Goal: Task Accomplishment & Management: Manage account settings

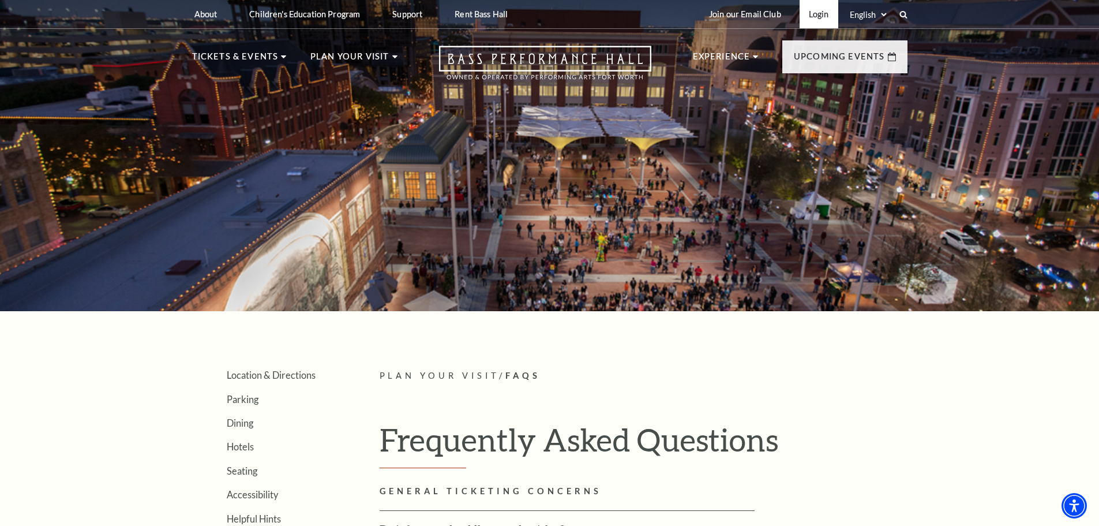
click at [819, 14] on link "Login" at bounding box center [819, 14] width 39 height 28
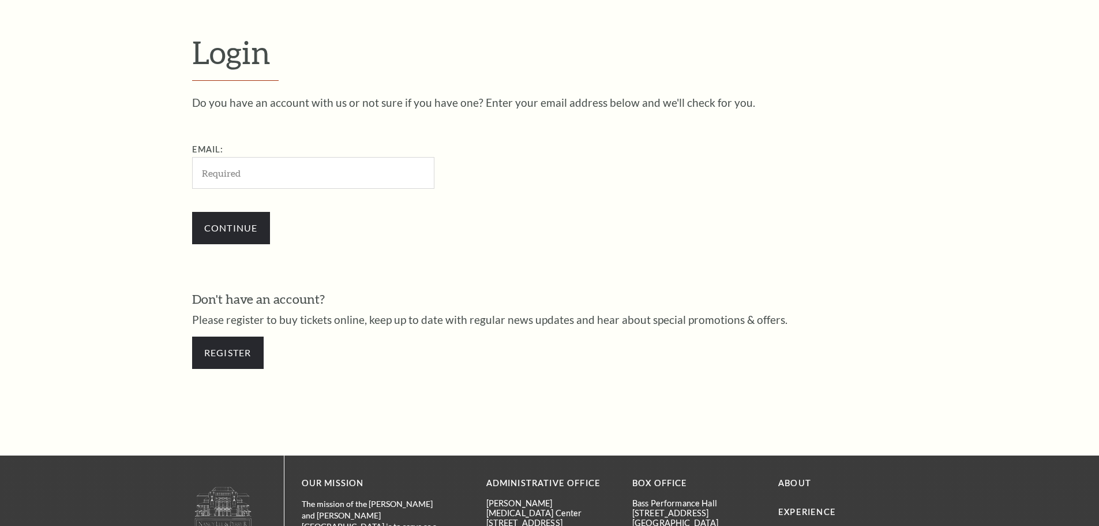
scroll to position [386, 0]
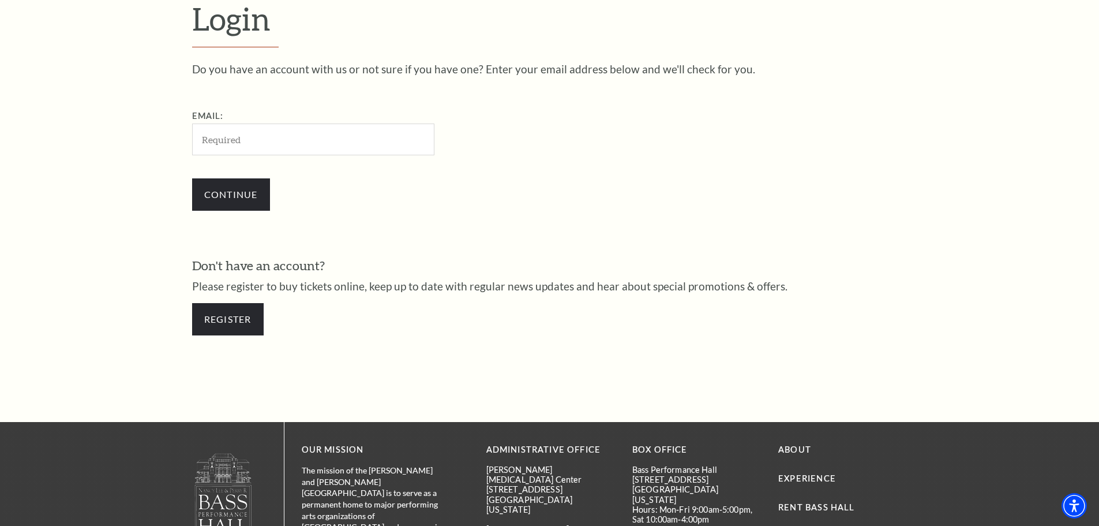
click at [382, 141] on input "Email:" at bounding box center [313, 140] width 242 height 32
type input "[EMAIL_ADDRESS][DOMAIN_NAME]"
click at [248, 197] on input "Continue" at bounding box center [231, 194] width 78 height 32
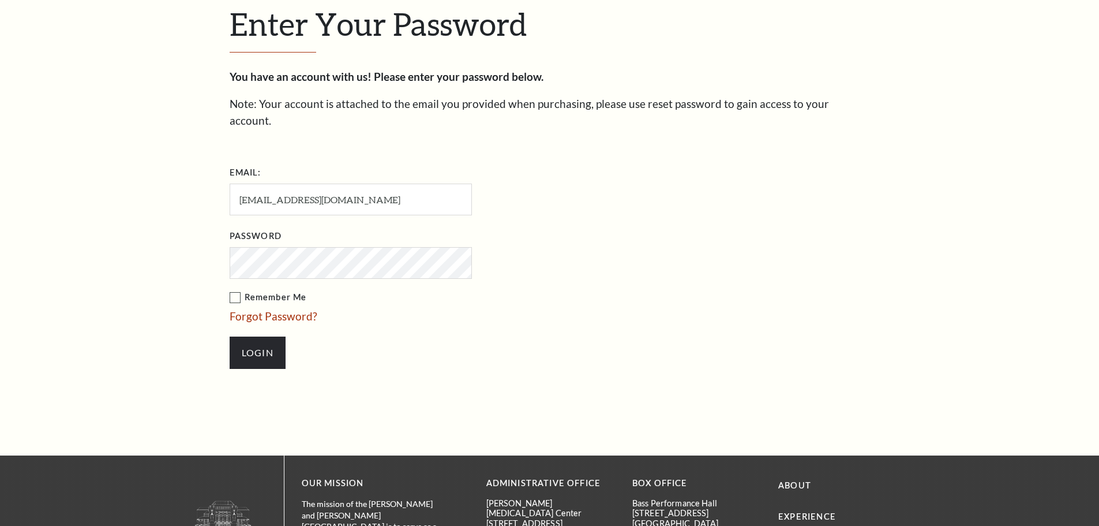
scroll to position [397, 0]
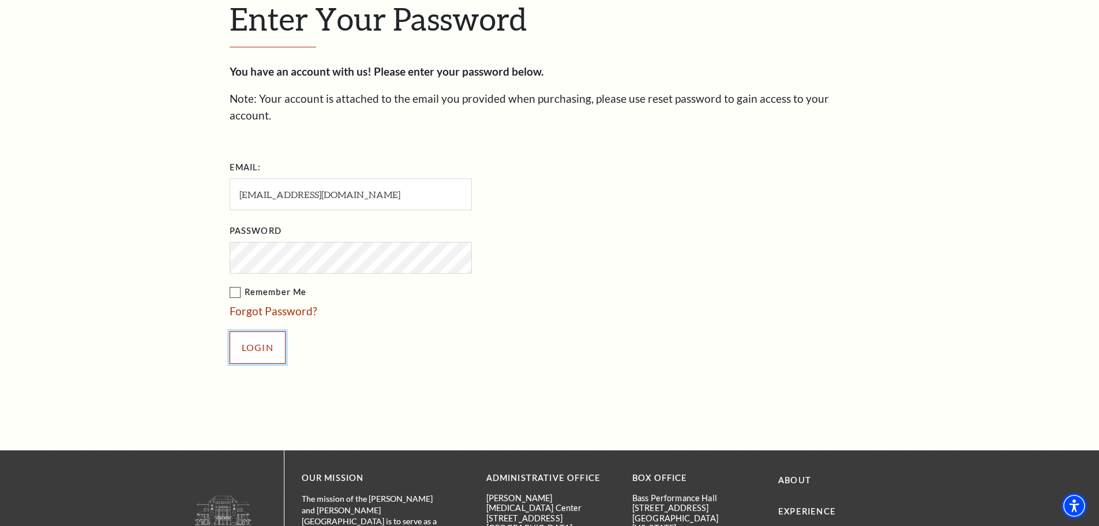
drag, startPoint x: 249, startPoint y: 335, endPoint x: 457, endPoint y: 323, distance: 208.1
click at [250, 336] on input "Login" at bounding box center [258, 347] width 56 height 32
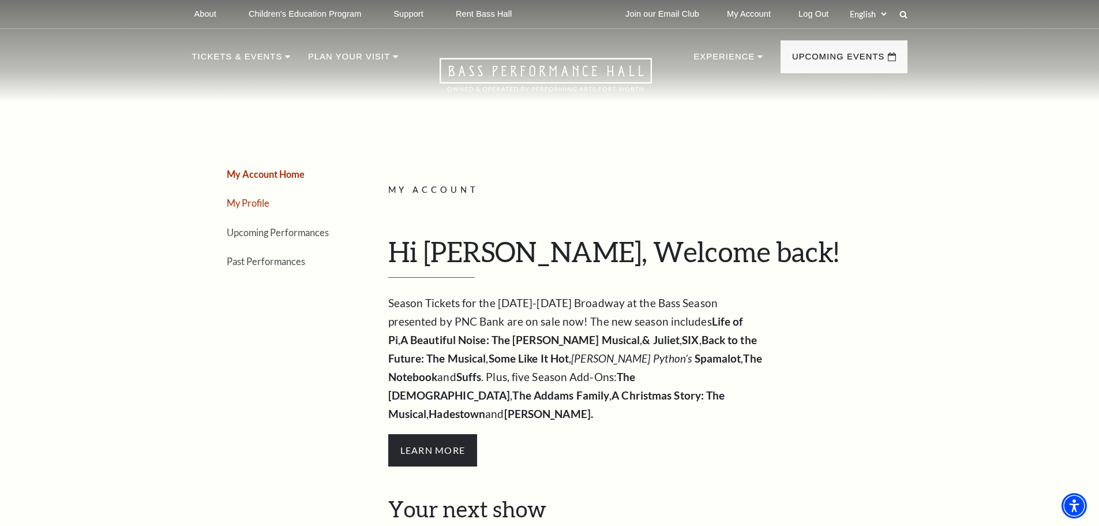
click at [255, 205] on link "My Profile" at bounding box center [248, 202] width 43 height 11
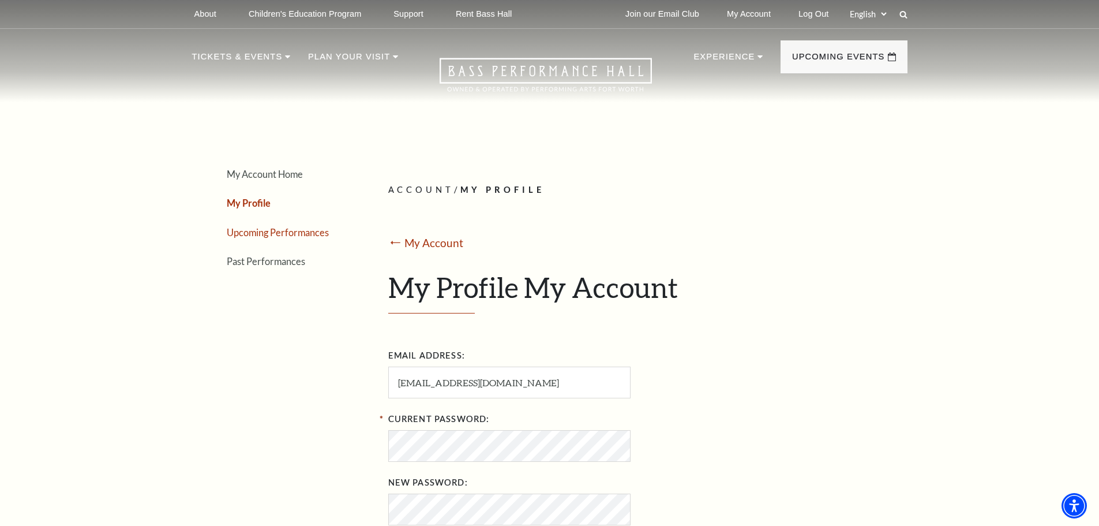
click at [253, 234] on link "Upcoming Performances" at bounding box center [278, 232] width 102 height 11
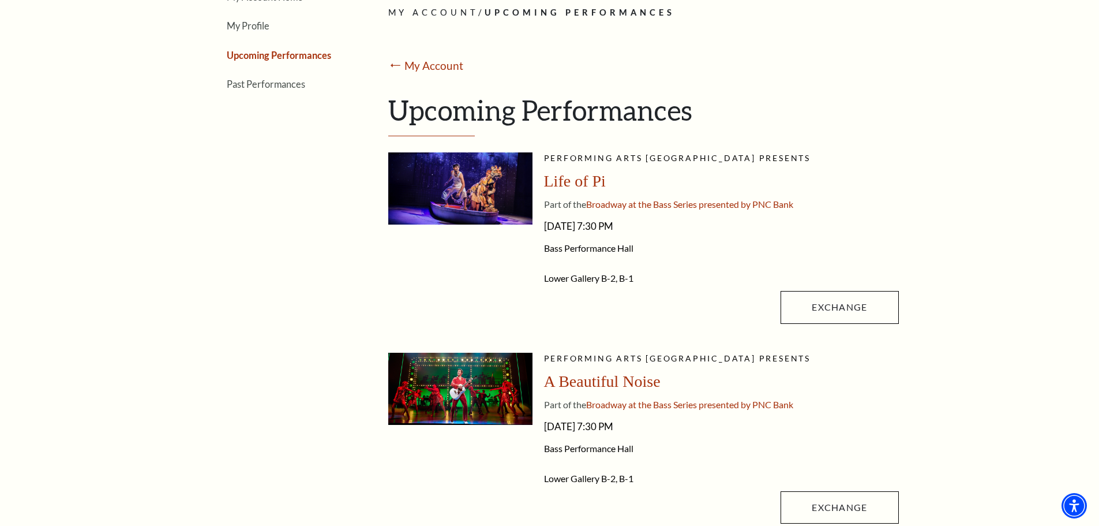
scroll to position [173, 0]
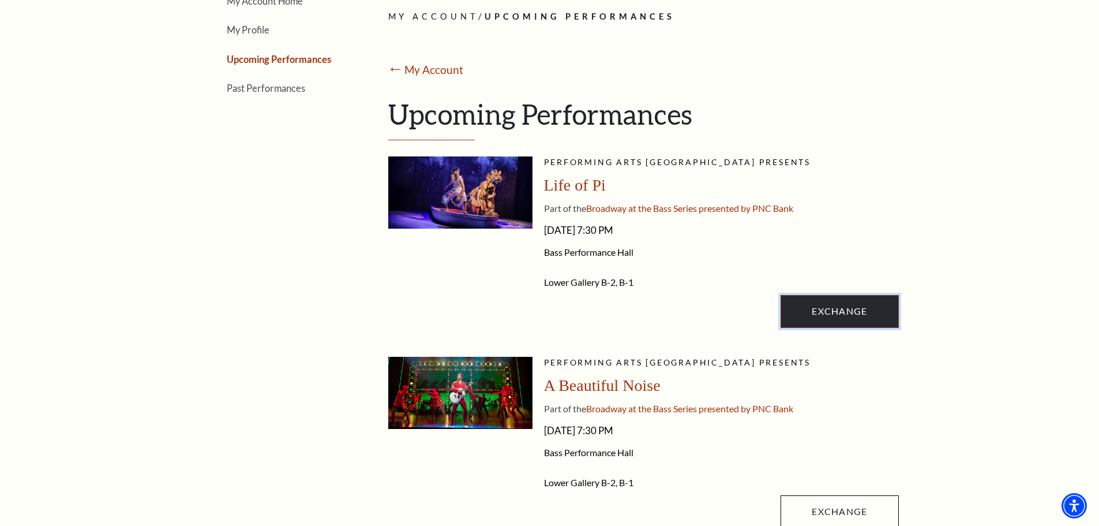
click at [818, 313] on link "Exchange" at bounding box center [840, 311] width 118 height 32
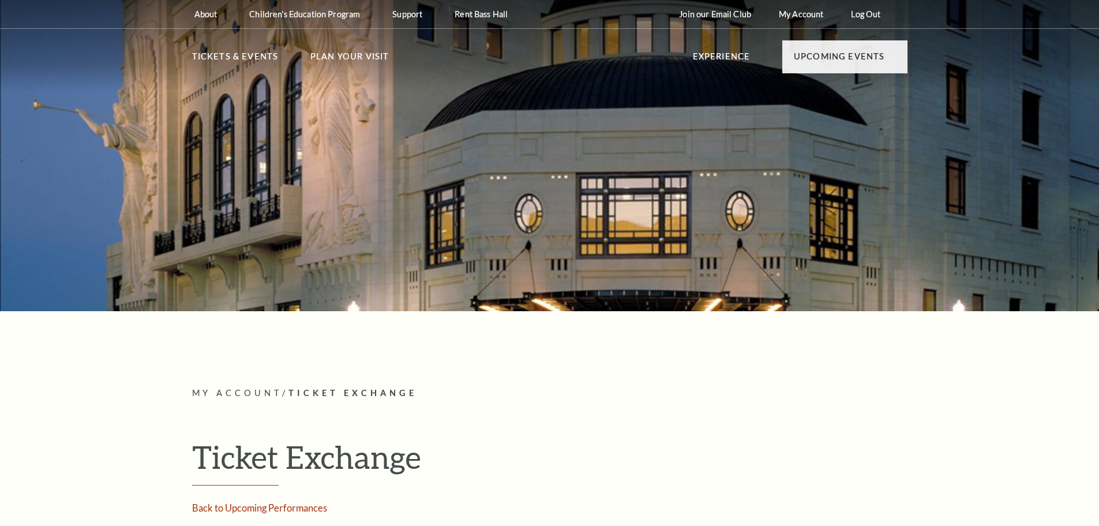
radio input "true"
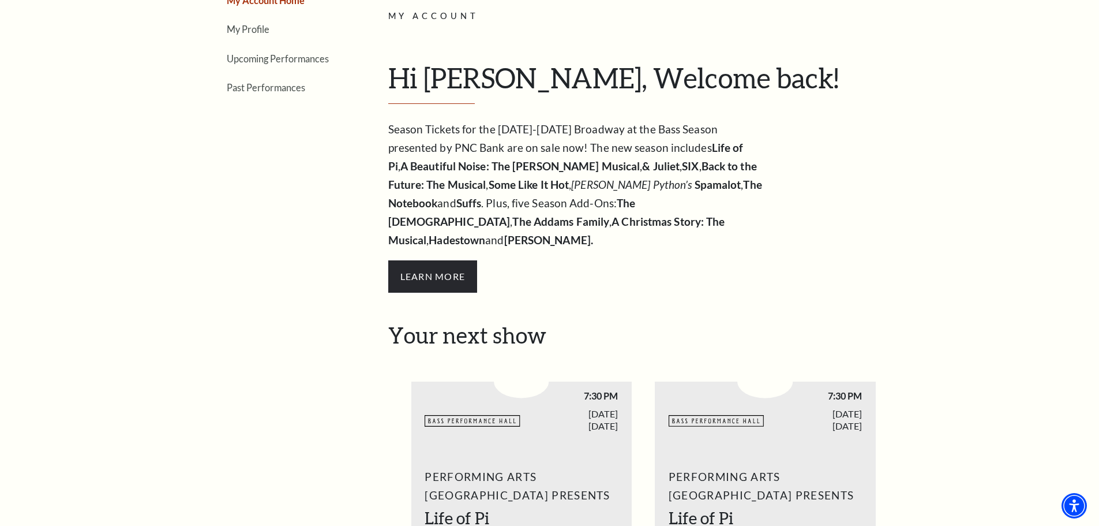
scroll to position [173, 0]
click at [424, 261] on span "Learn More" at bounding box center [432, 277] width 89 height 32
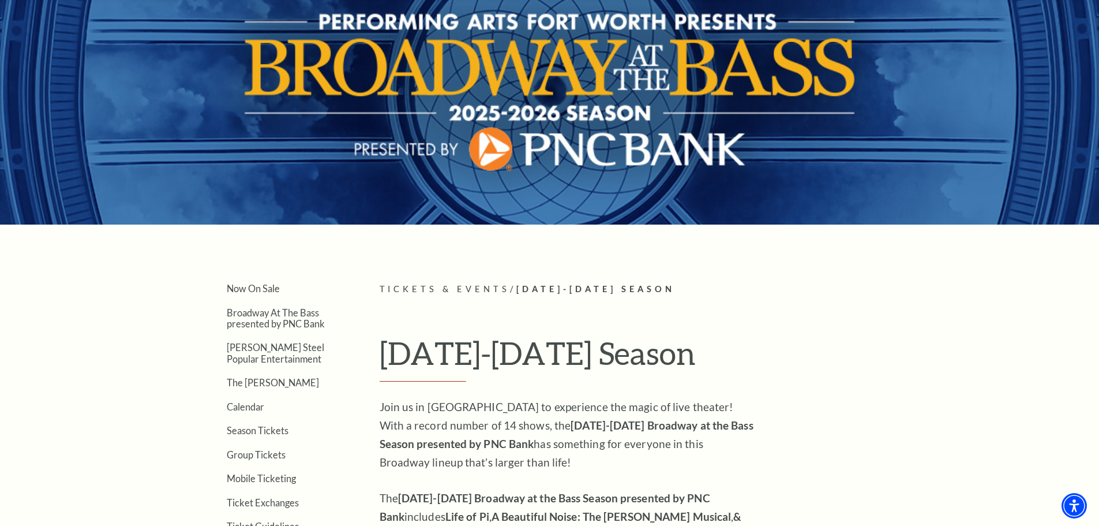
scroll to position [58, 0]
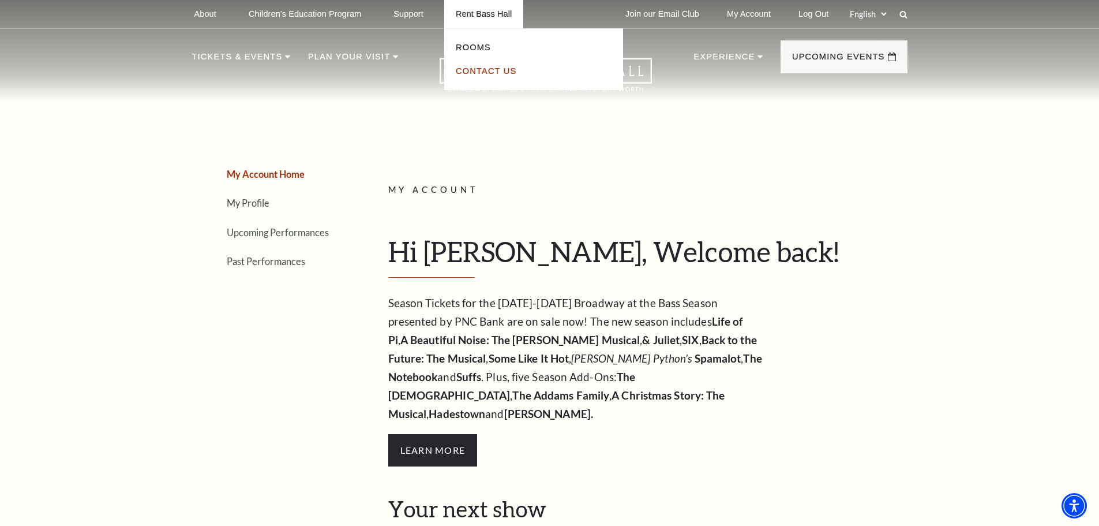
click at [485, 68] on link "Contact Us" at bounding box center [486, 70] width 61 height 9
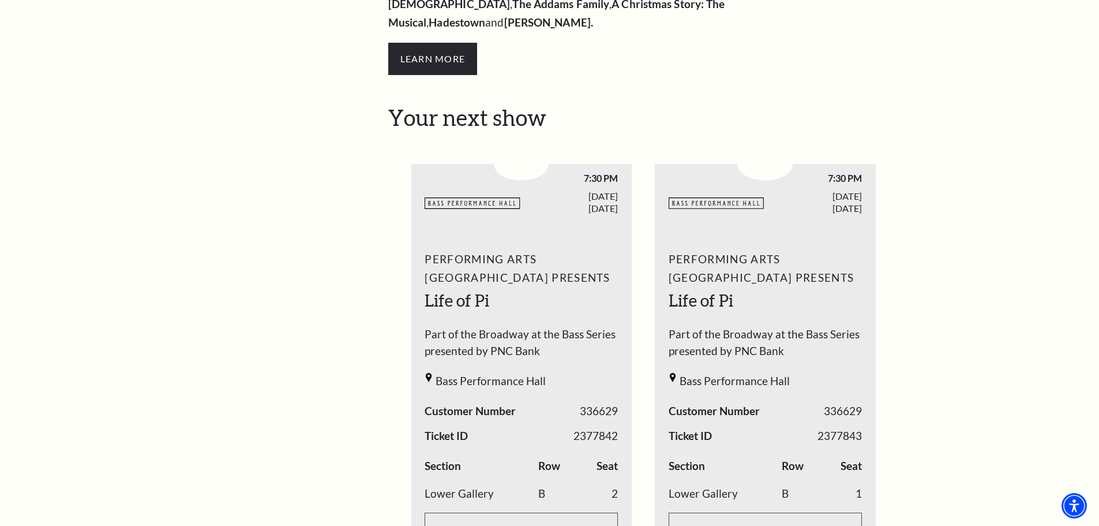
scroll to position [404, 0]
